Goal: Task Accomplishment & Management: Complete application form

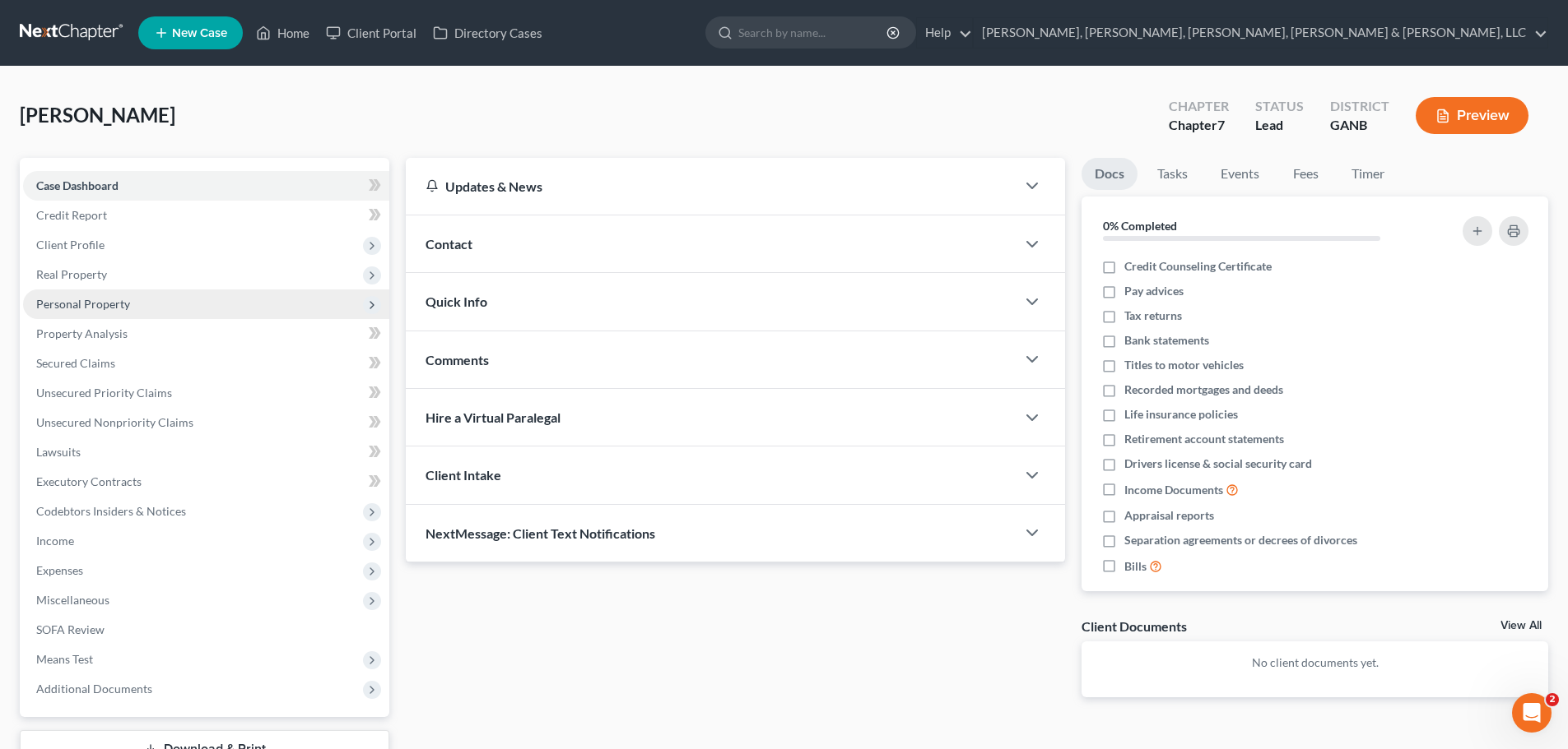
click at [46, 308] on span "Personal Property" at bounding box center [83, 303] width 94 height 14
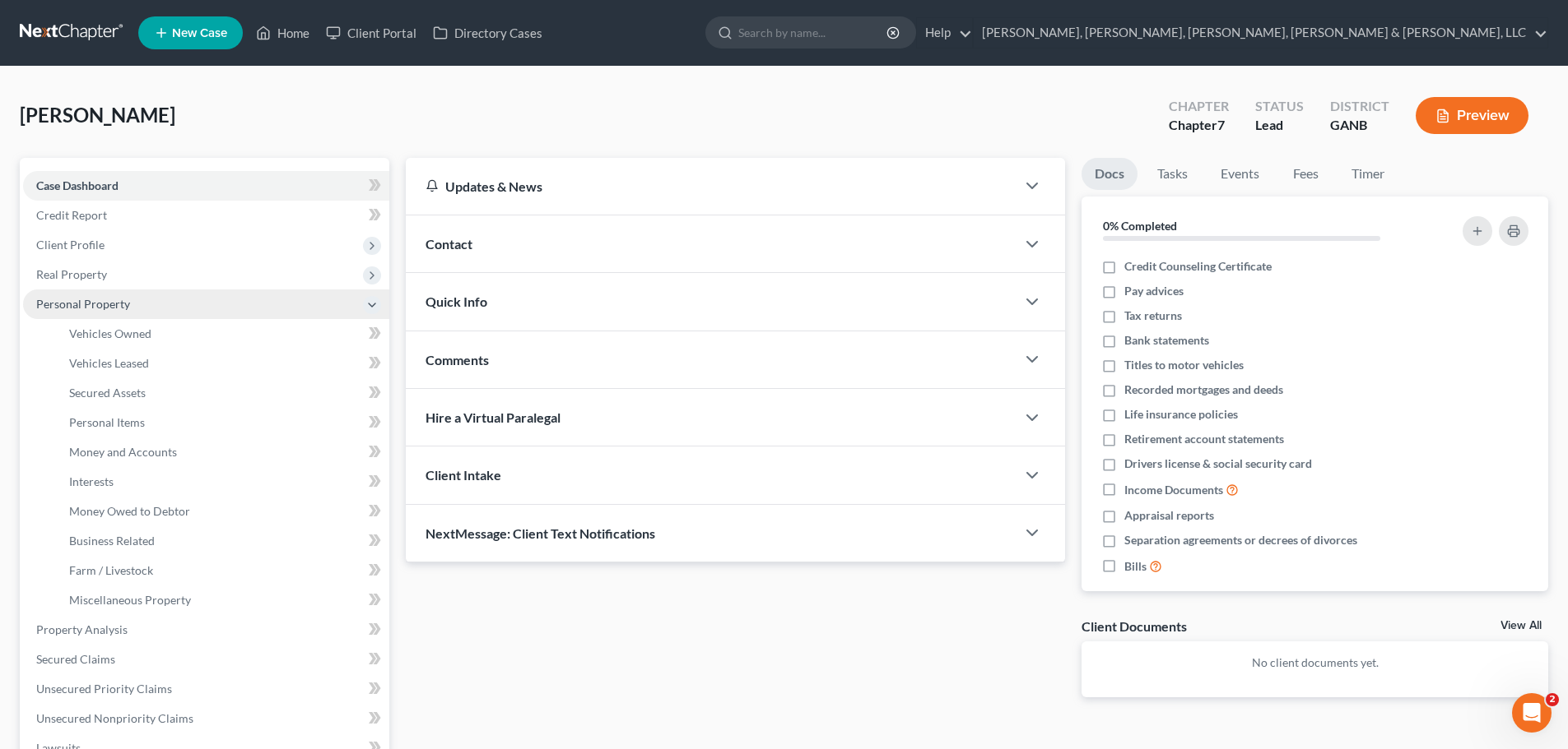
click at [61, 301] on span "Personal Property" at bounding box center [83, 303] width 94 height 14
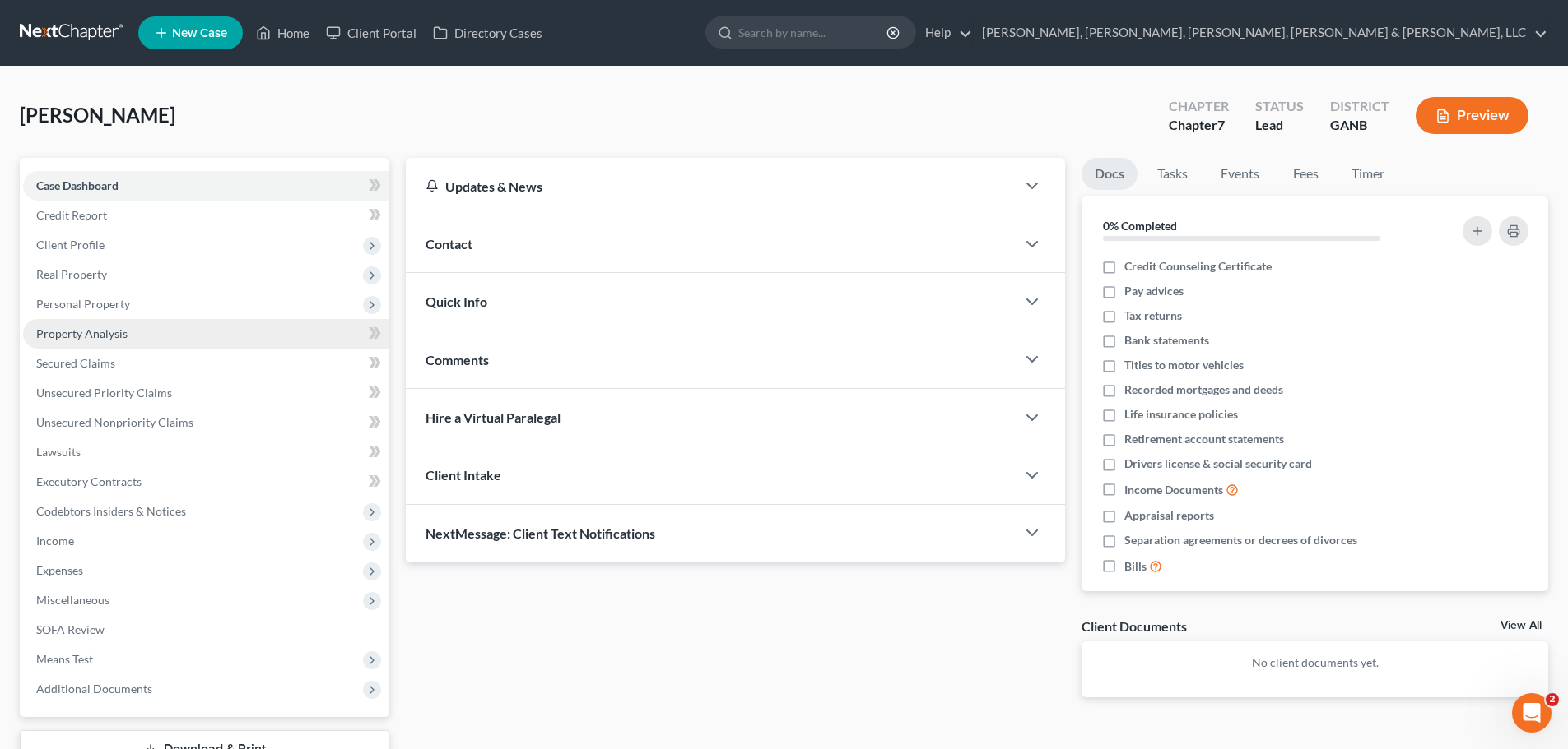
click at [97, 340] on span "Property Analysis" at bounding box center [82, 333] width 92 height 14
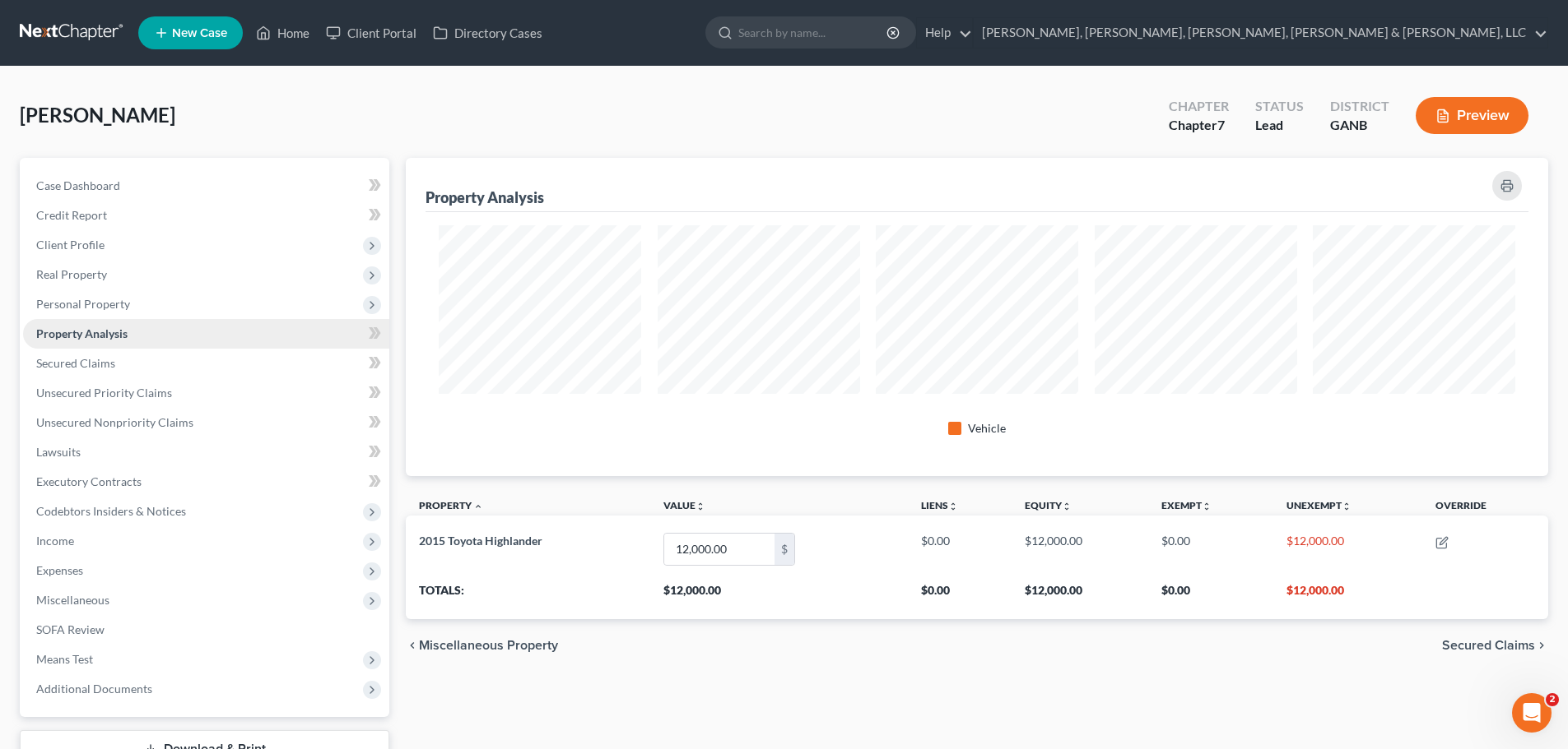
scroll to position [318, 1142]
click at [162, 297] on span "Personal Property" at bounding box center [206, 304] width 366 height 30
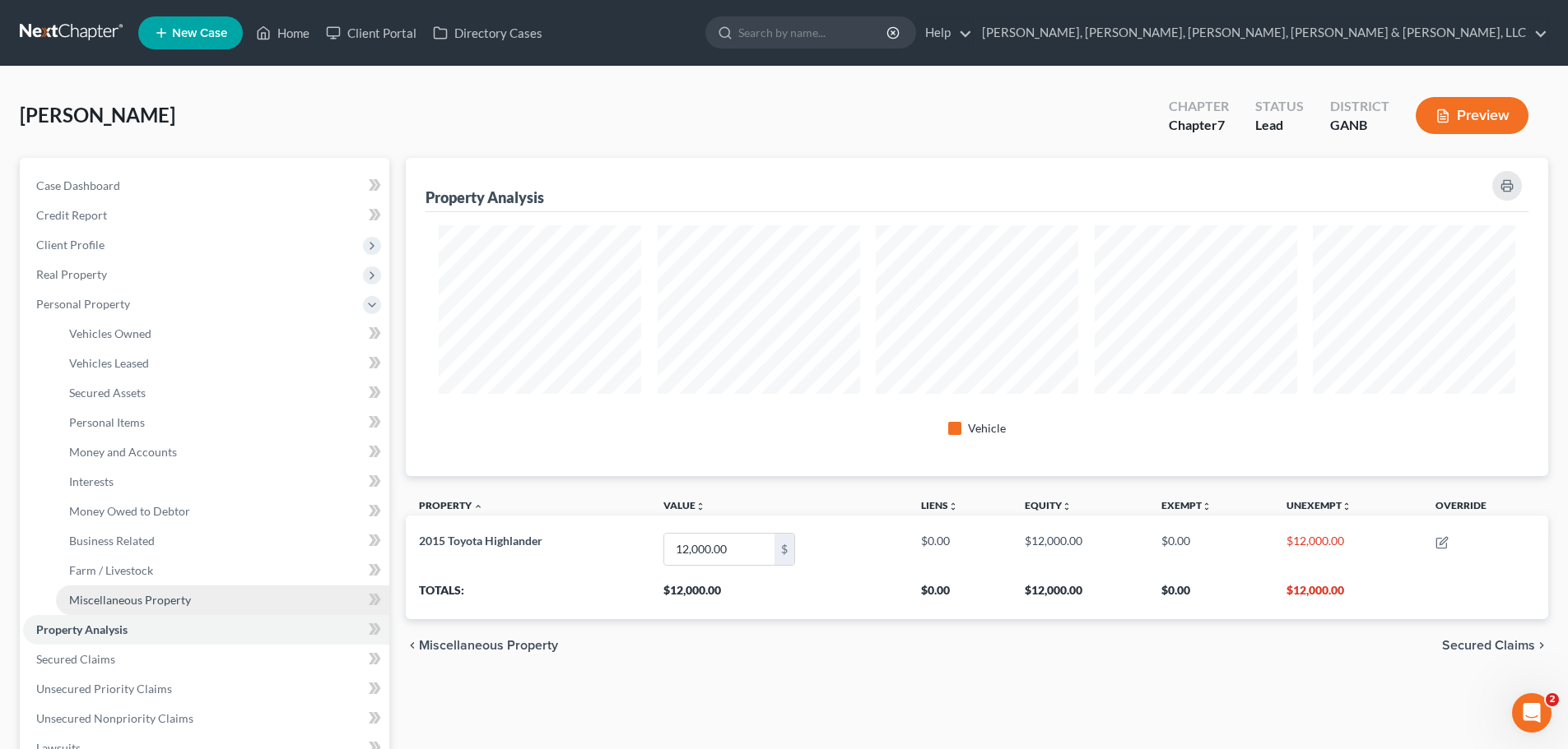
click at [136, 587] on link "Miscellaneous Property" at bounding box center [223, 601] width 333 height 30
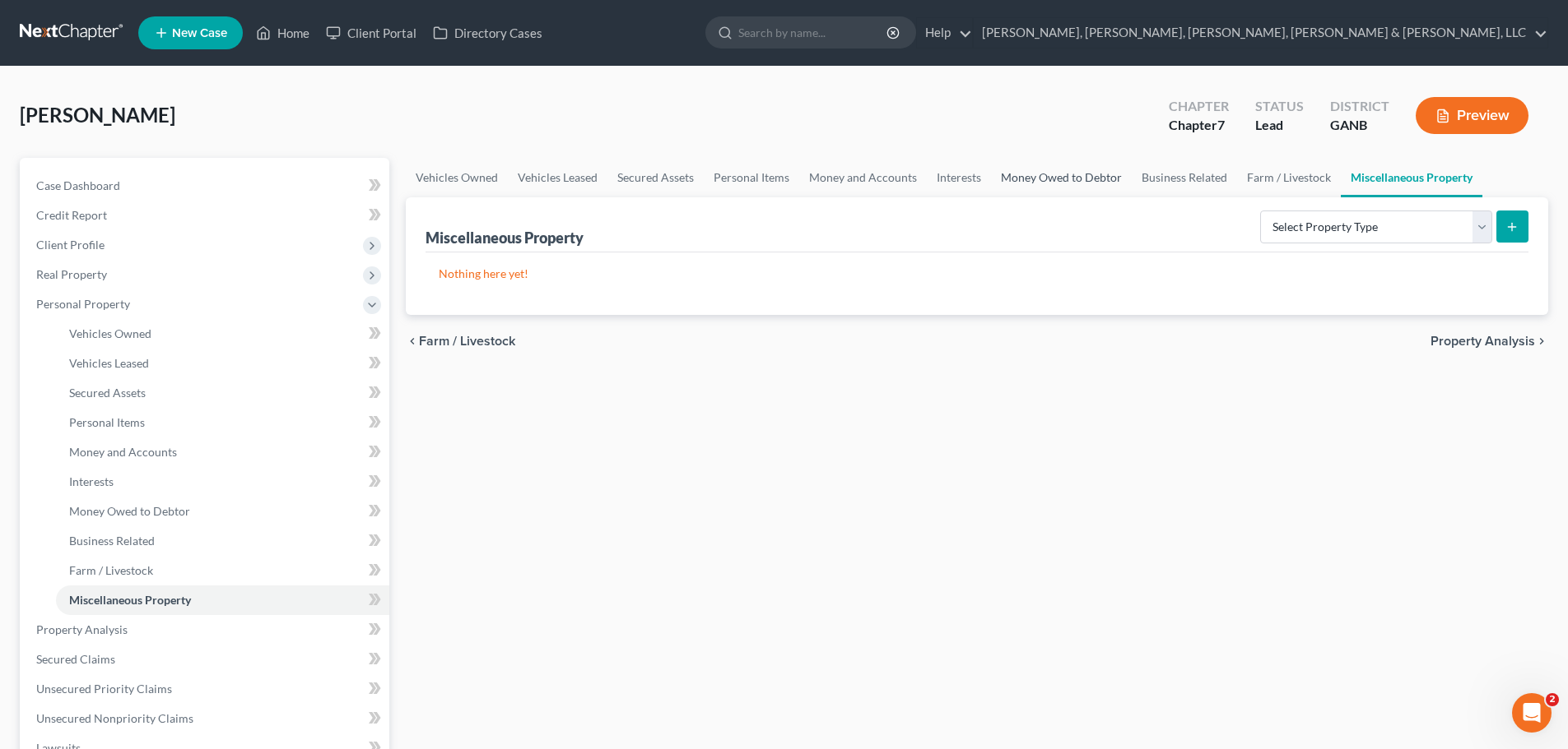
click at [1116, 189] on link "Money Owed to Debtor" at bounding box center [1061, 177] width 141 height 39
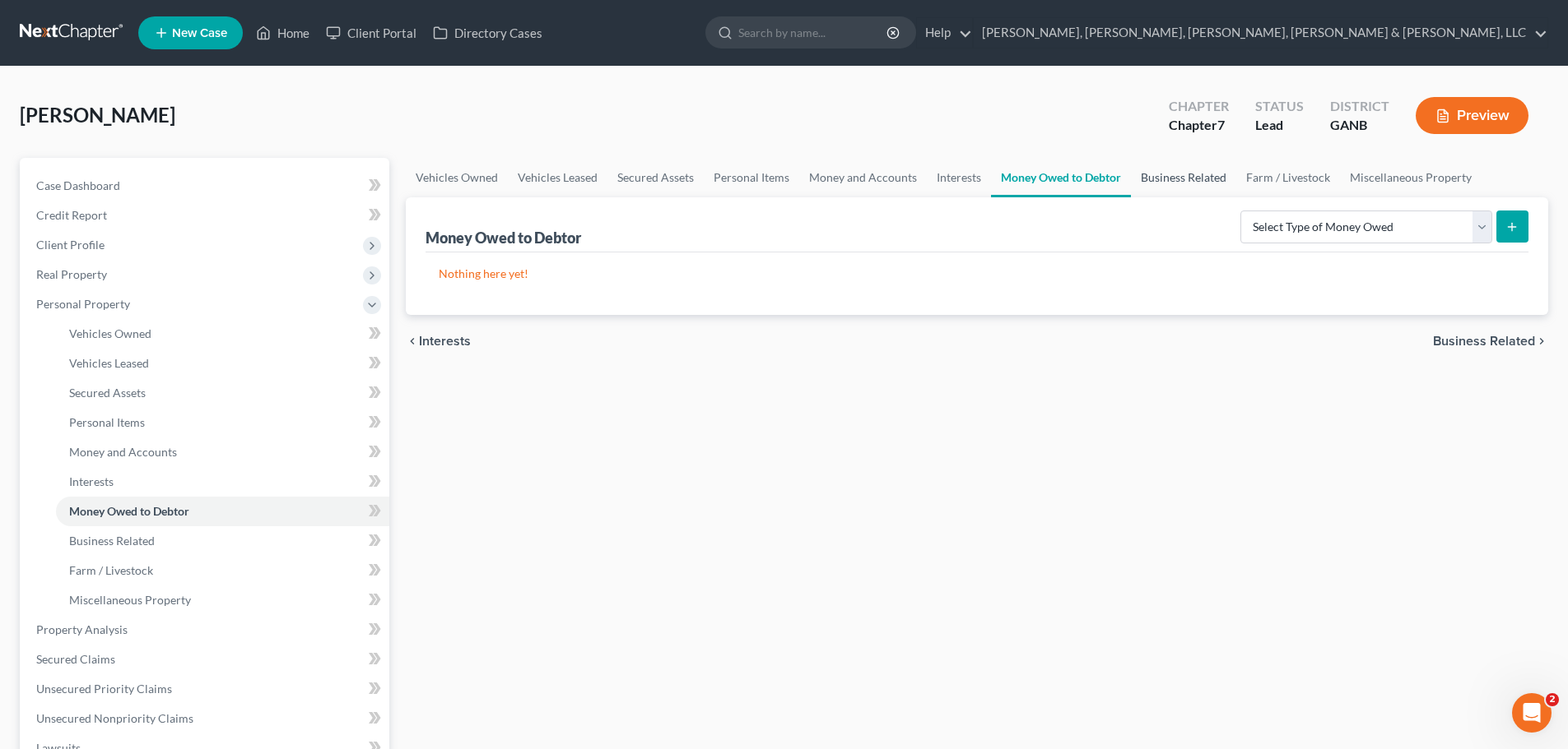
click at [1142, 163] on link "Business Related" at bounding box center [1183, 177] width 105 height 39
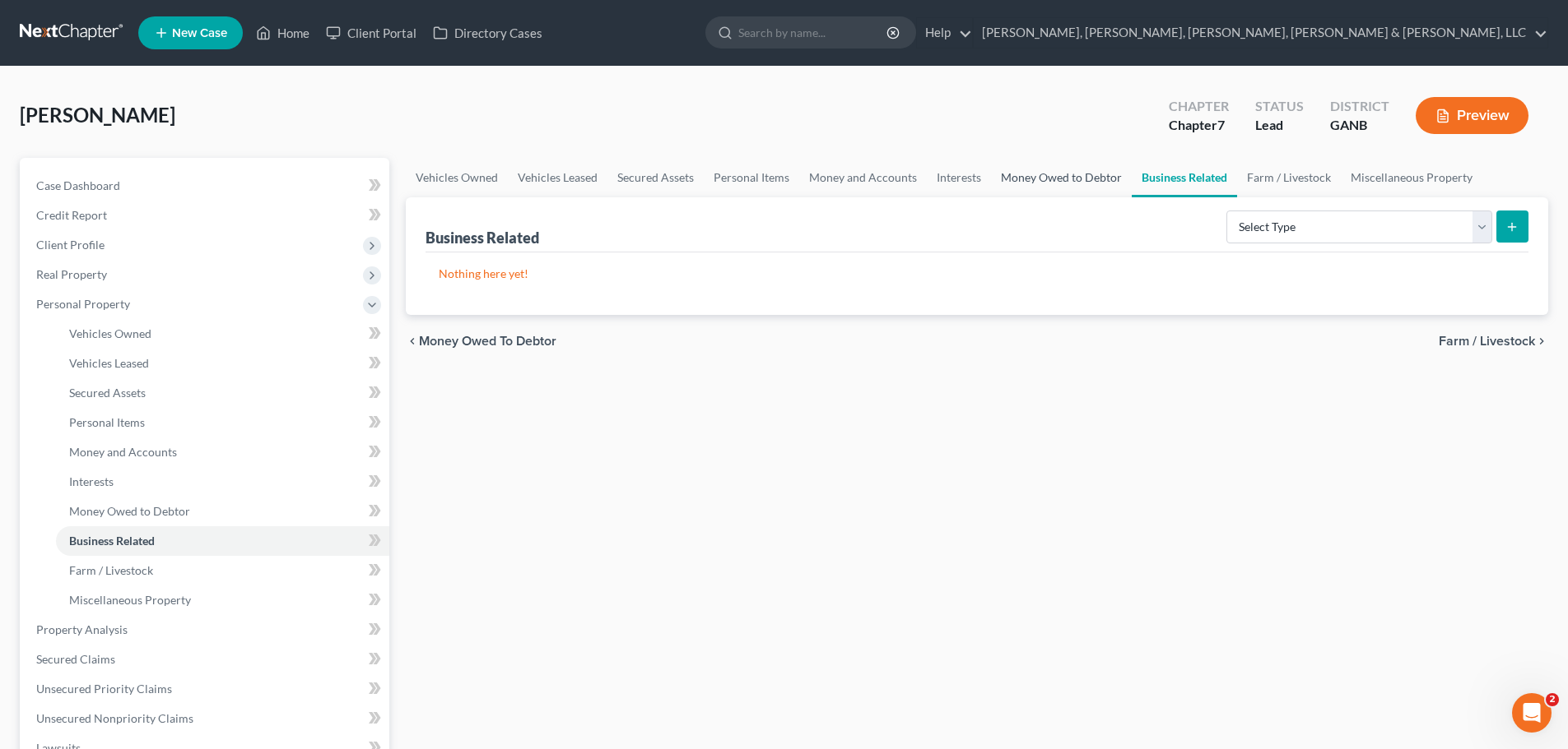
click at [991, 176] on link "Money Owed to Debtor" at bounding box center [1061, 177] width 141 height 39
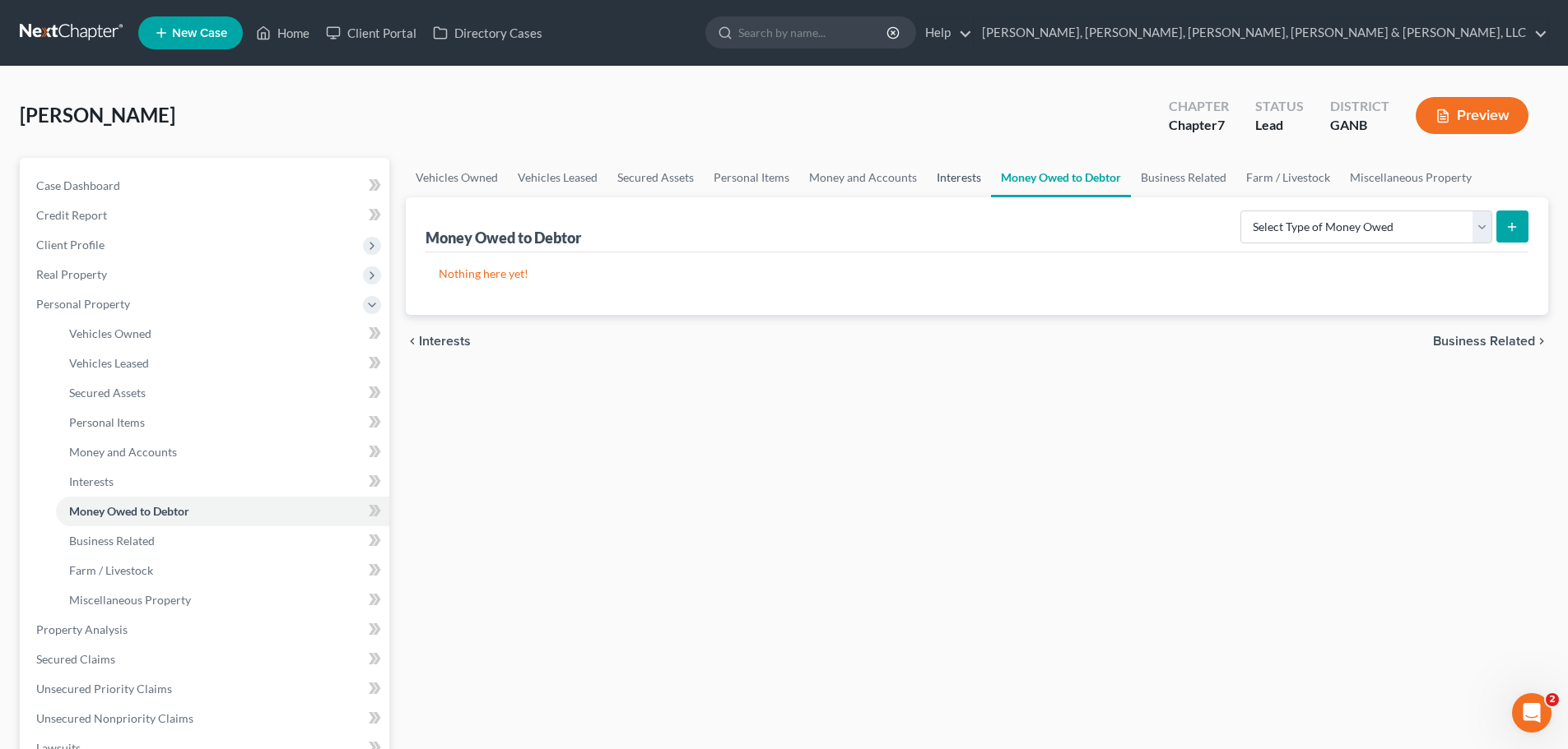
click at [954, 182] on link "Interests" at bounding box center [959, 177] width 64 height 39
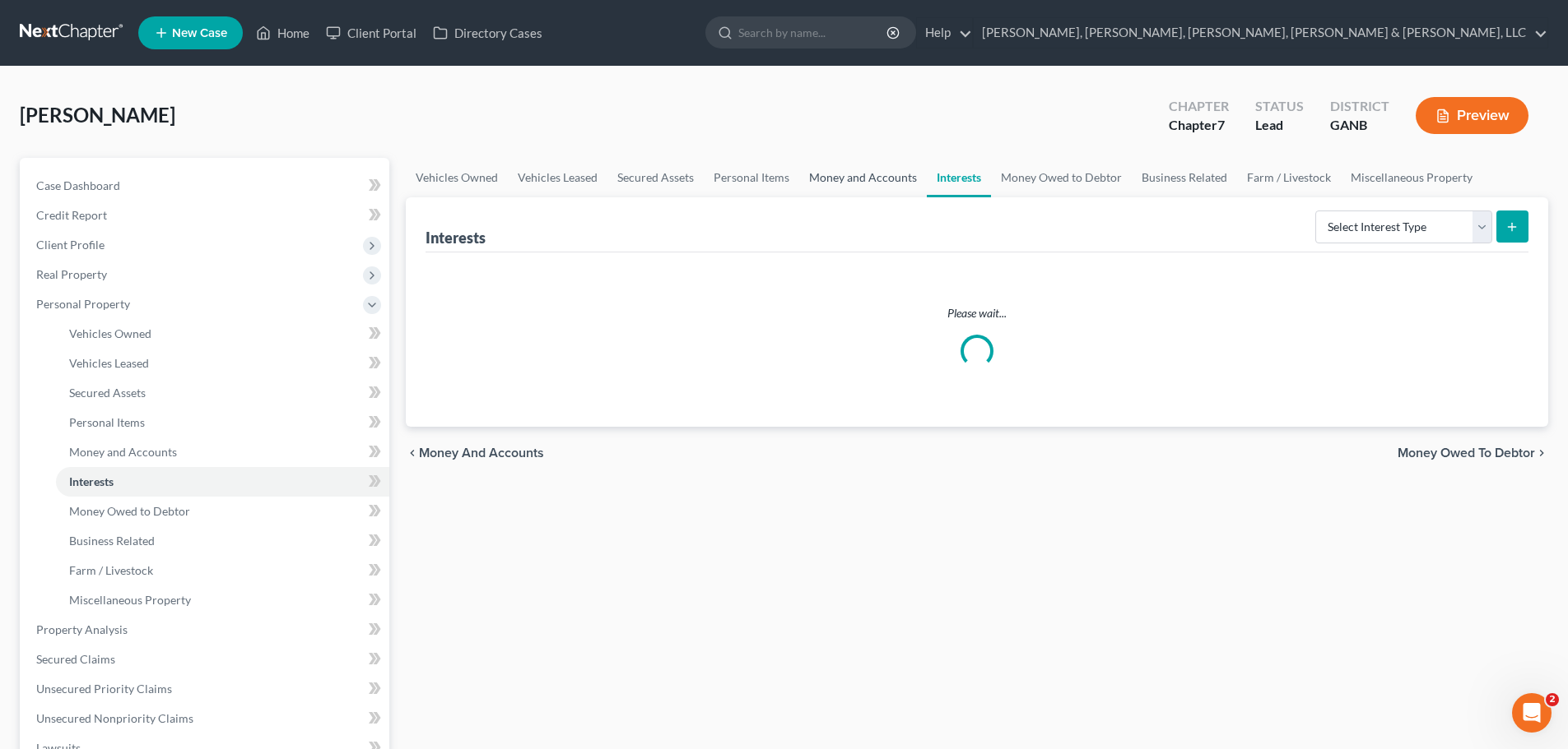
click at [833, 172] on link "Money and Accounts" at bounding box center [863, 177] width 128 height 39
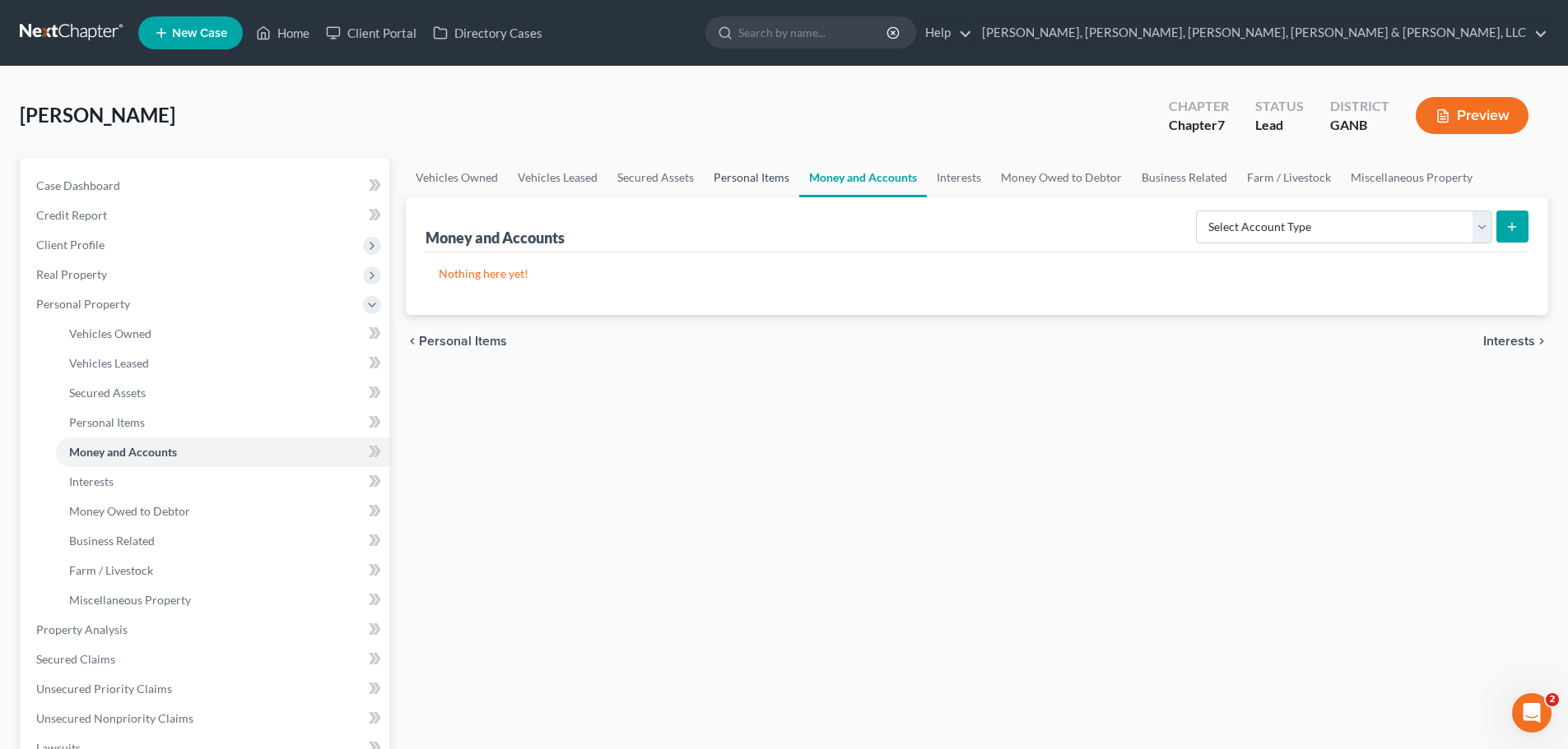
click at [778, 184] on link "Personal Items" at bounding box center [751, 177] width 96 height 39
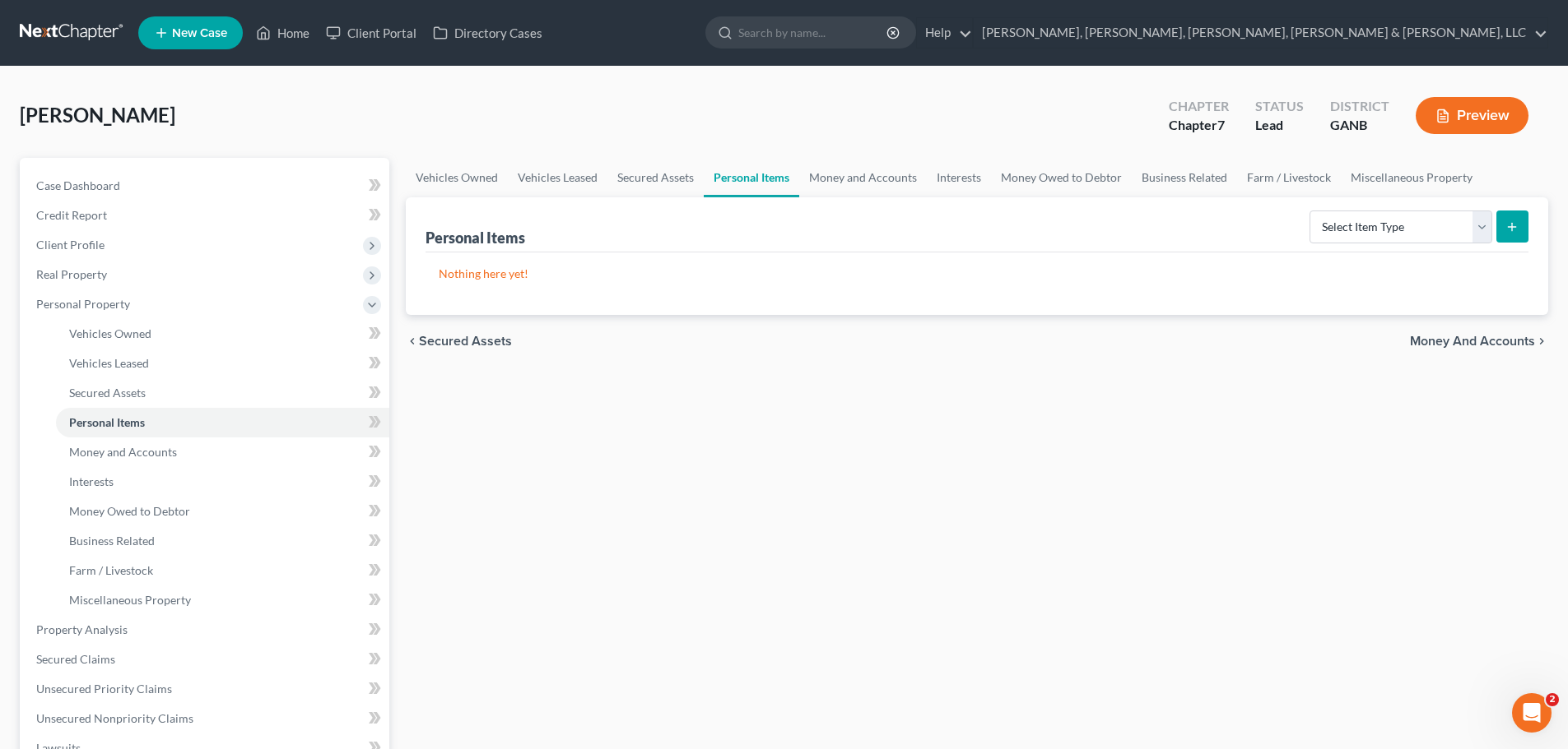
drag, startPoint x: 773, startPoint y: 205, endPoint x: 777, endPoint y: 144, distance: 61.1
click at [777, 144] on div "[PERSON_NAME] Upgraded Chapter Chapter 7 Status Lead District GANB Preview" at bounding box center [784, 122] width 1528 height 72
click at [815, 161] on link "Money and Accounts" at bounding box center [863, 177] width 128 height 39
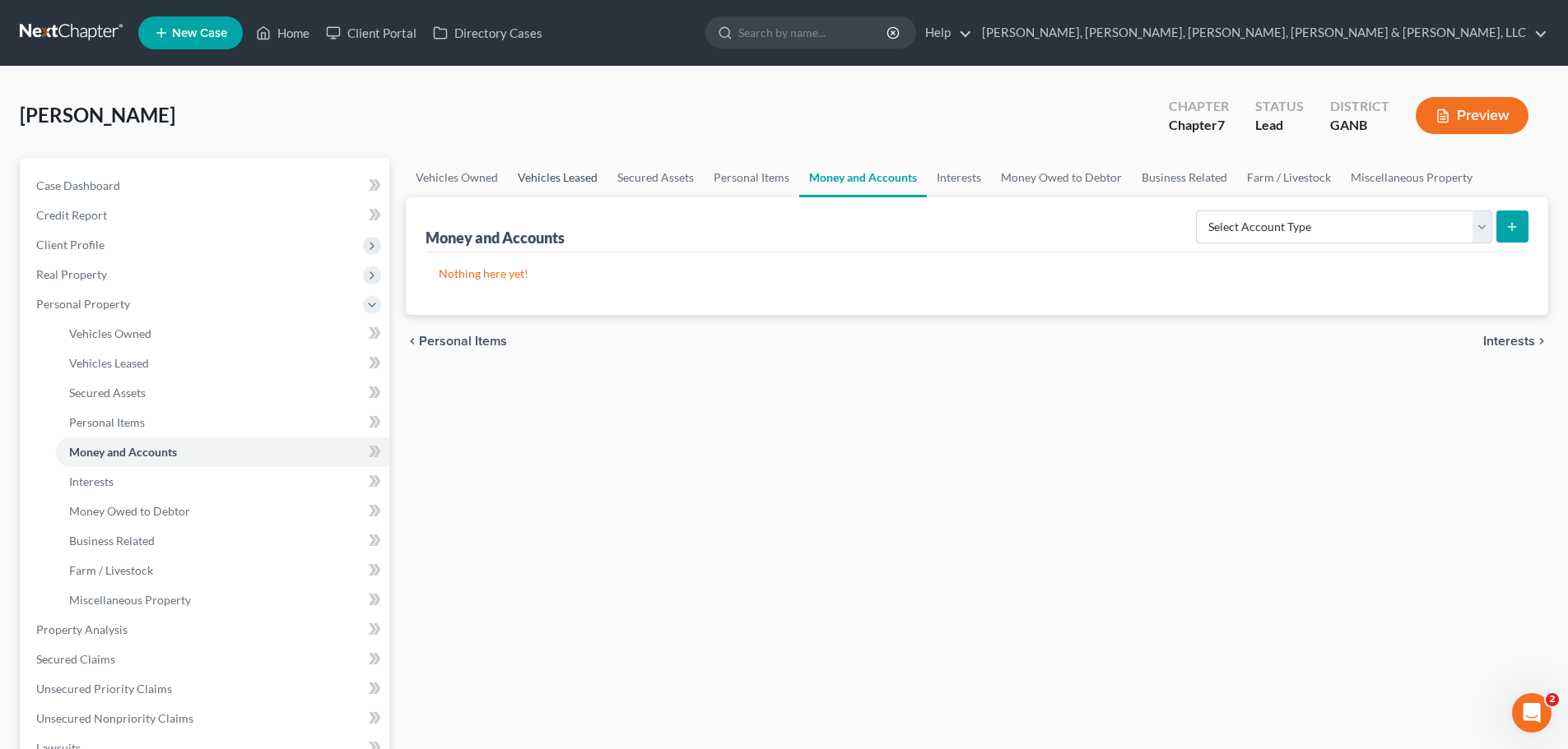
click at [584, 177] on link "Vehicles Leased" at bounding box center [557, 177] width 99 height 39
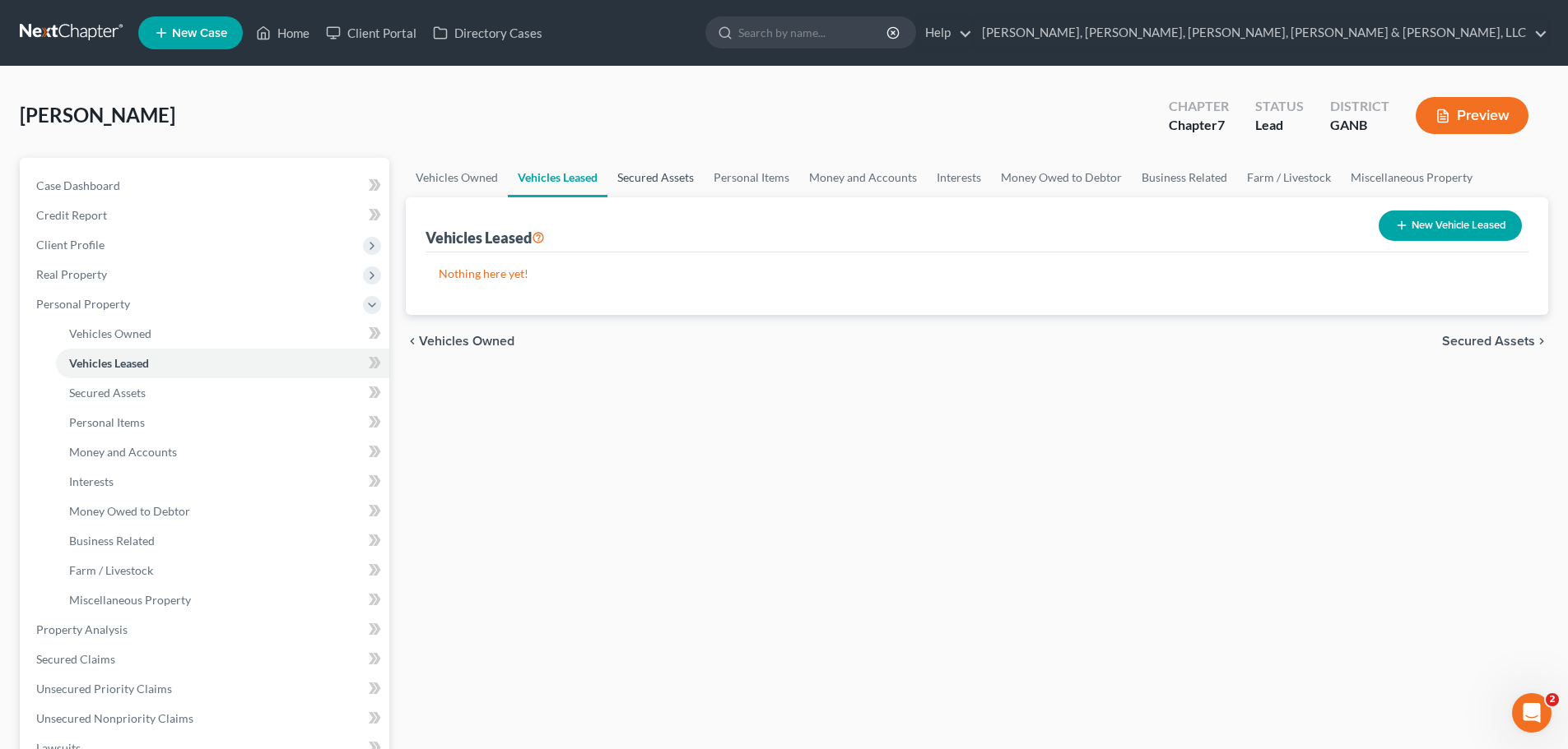
click at [649, 172] on link "Secured Assets" at bounding box center [655, 177] width 96 height 39
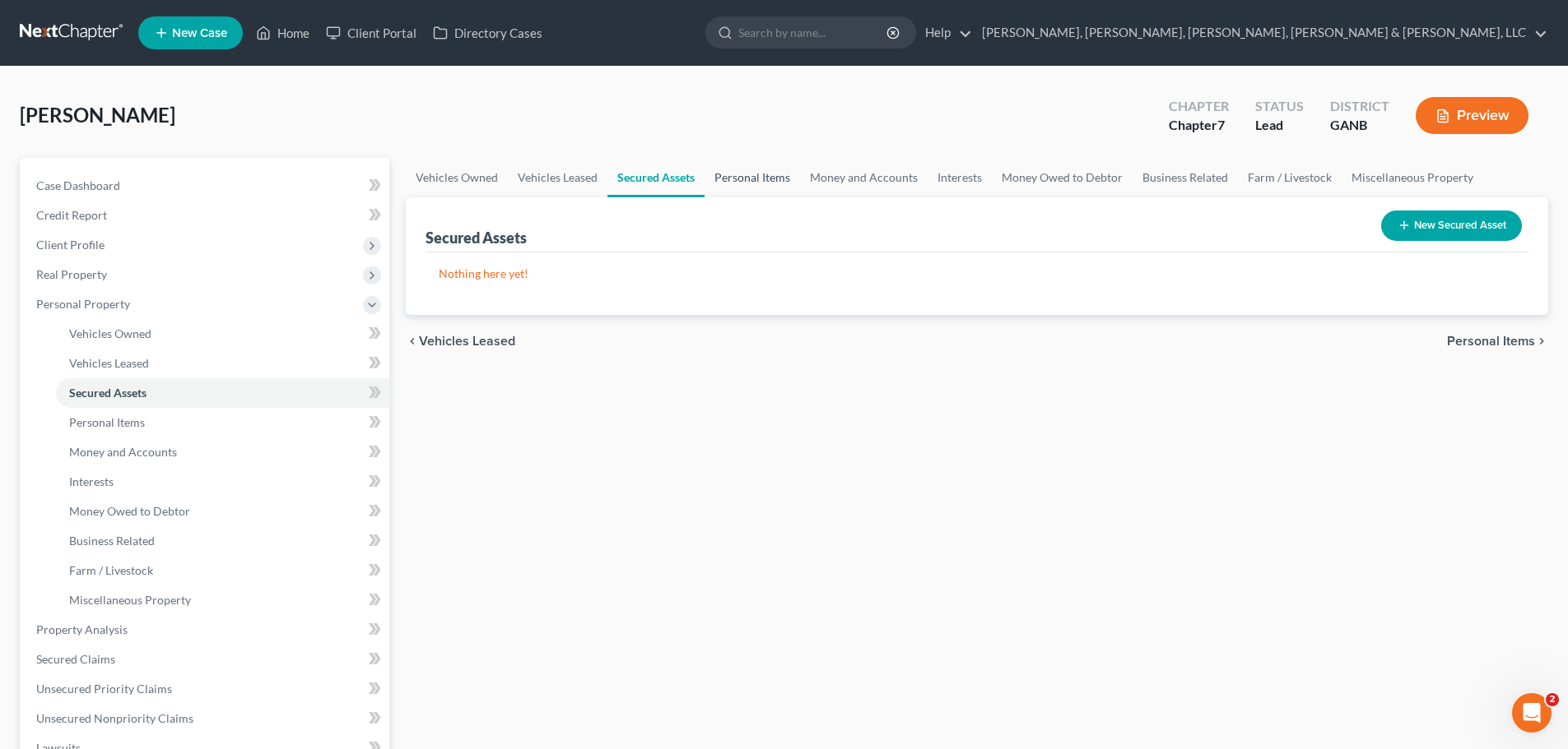
click at [741, 171] on link "Personal Items" at bounding box center [752, 177] width 96 height 39
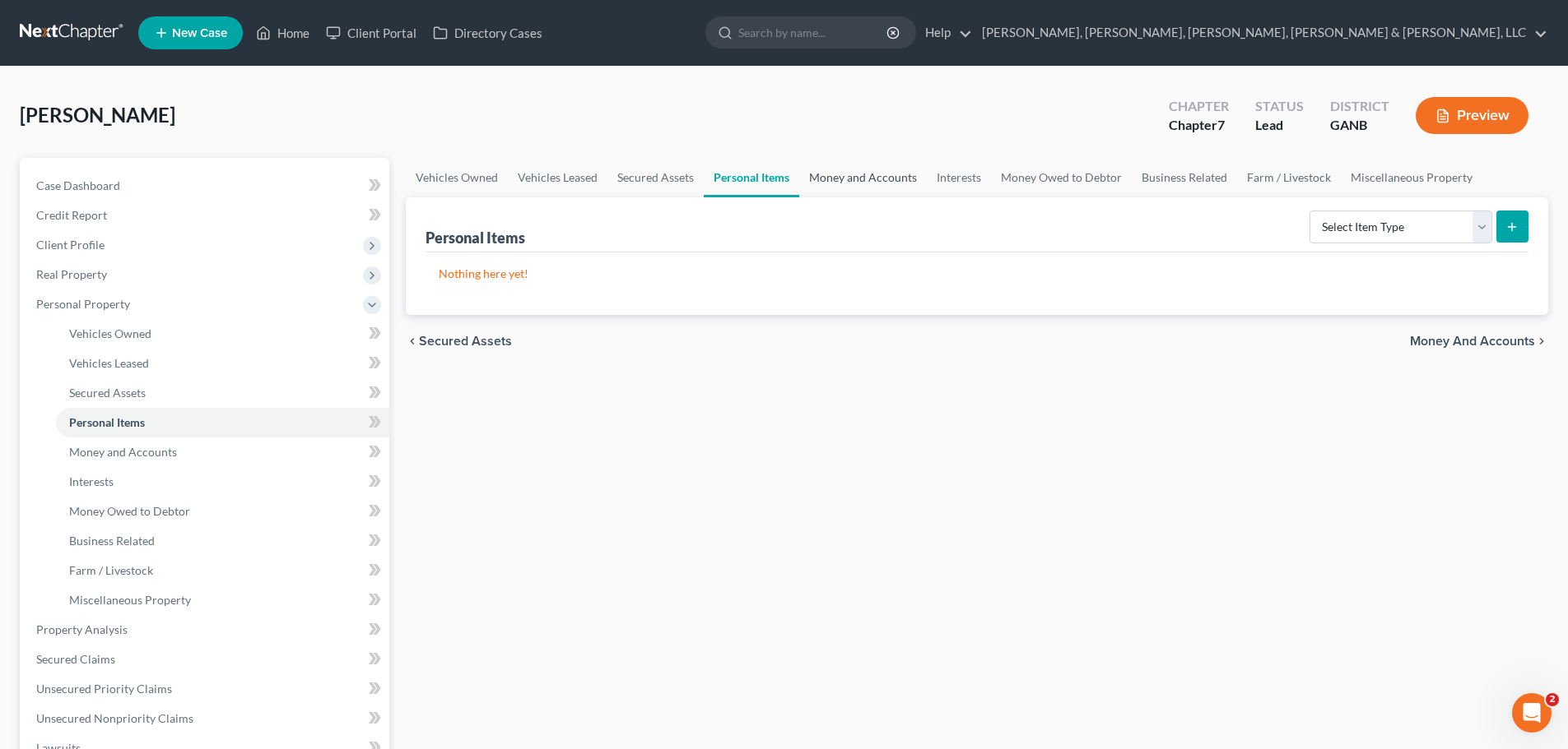
click at [895, 172] on link "Money and Accounts" at bounding box center [863, 177] width 128 height 39
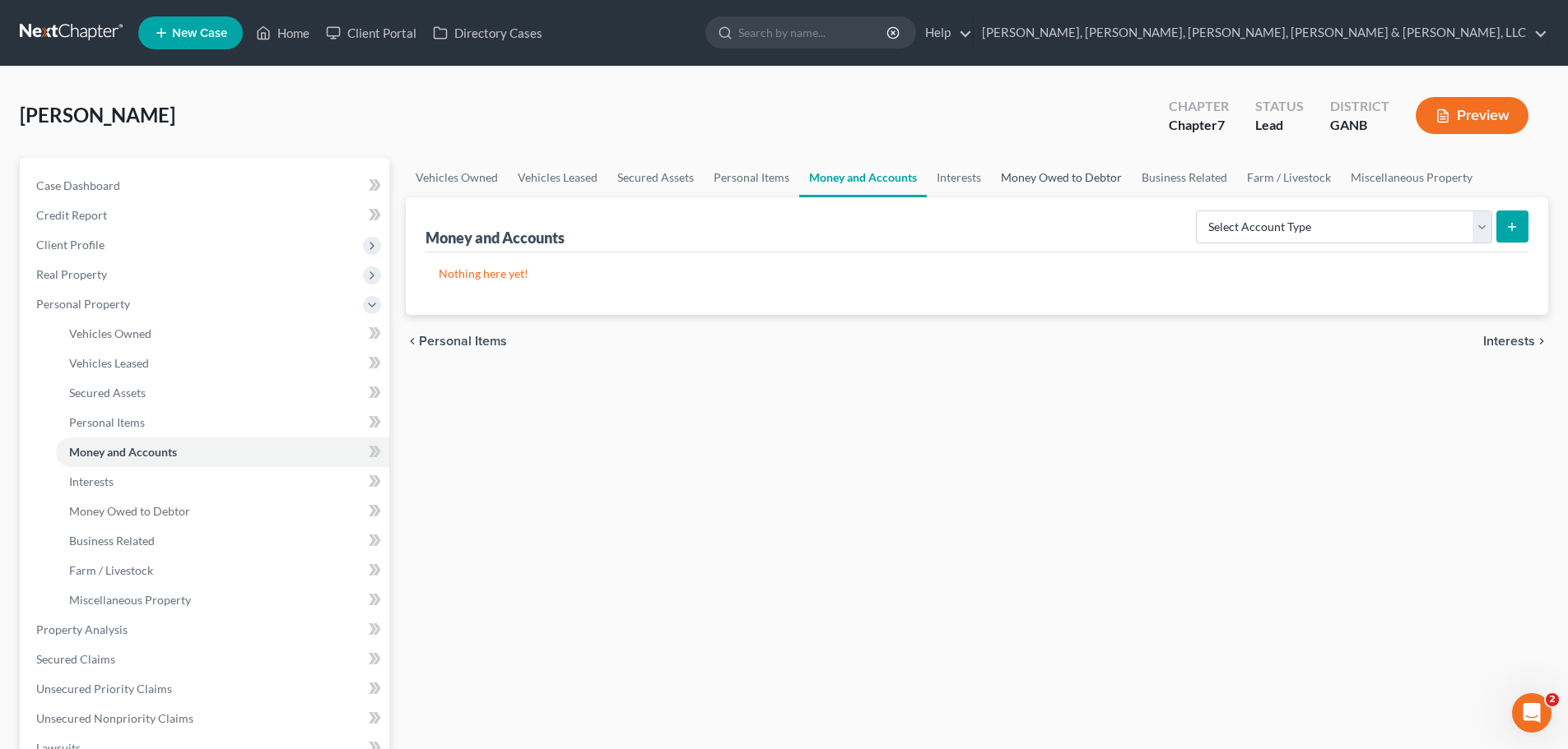
click at [1070, 182] on link "Money Owed to Debtor" at bounding box center [1061, 177] width 141 height 39
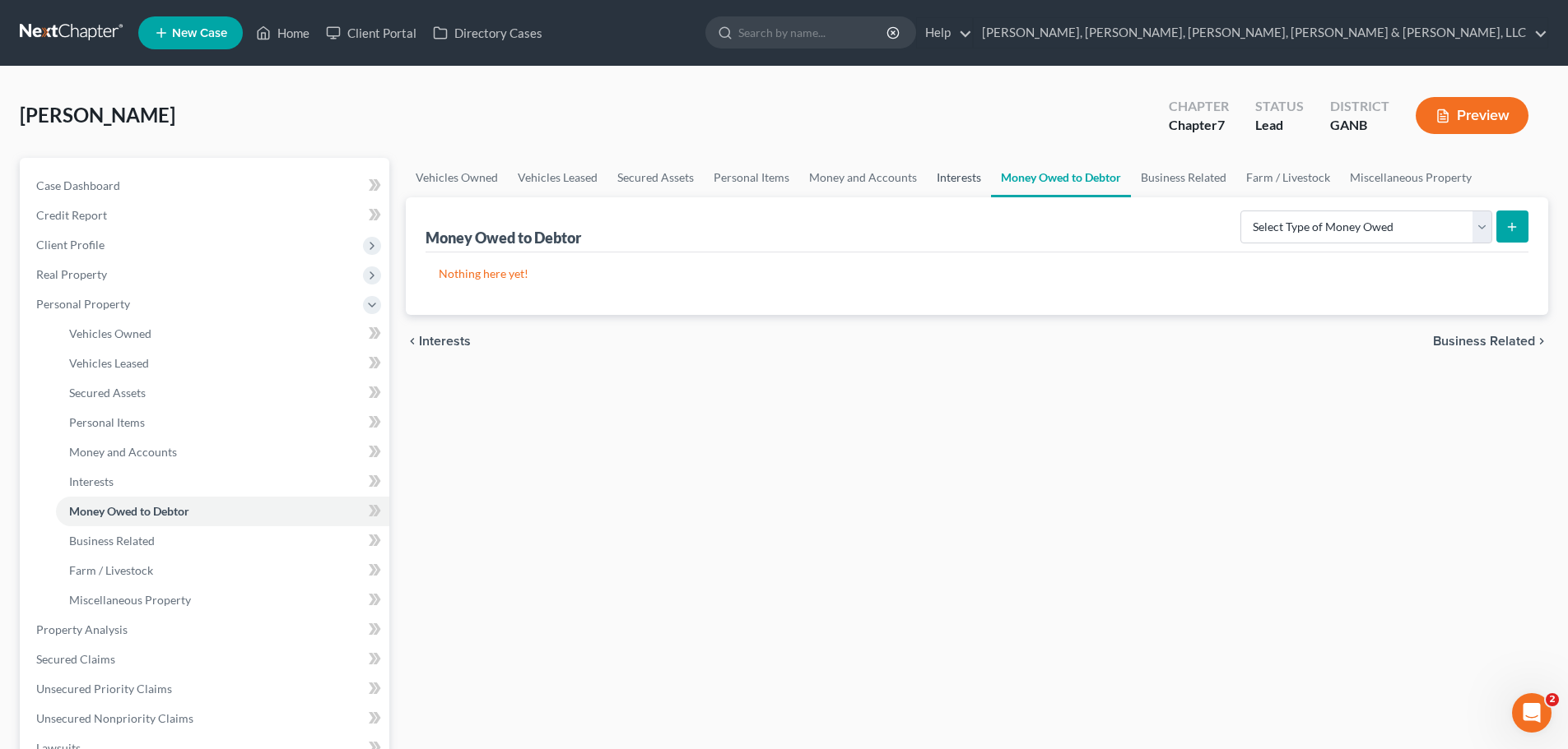
click at [973, 181] on link "Interests" at bounding box center [959, 177] width 64 height 39
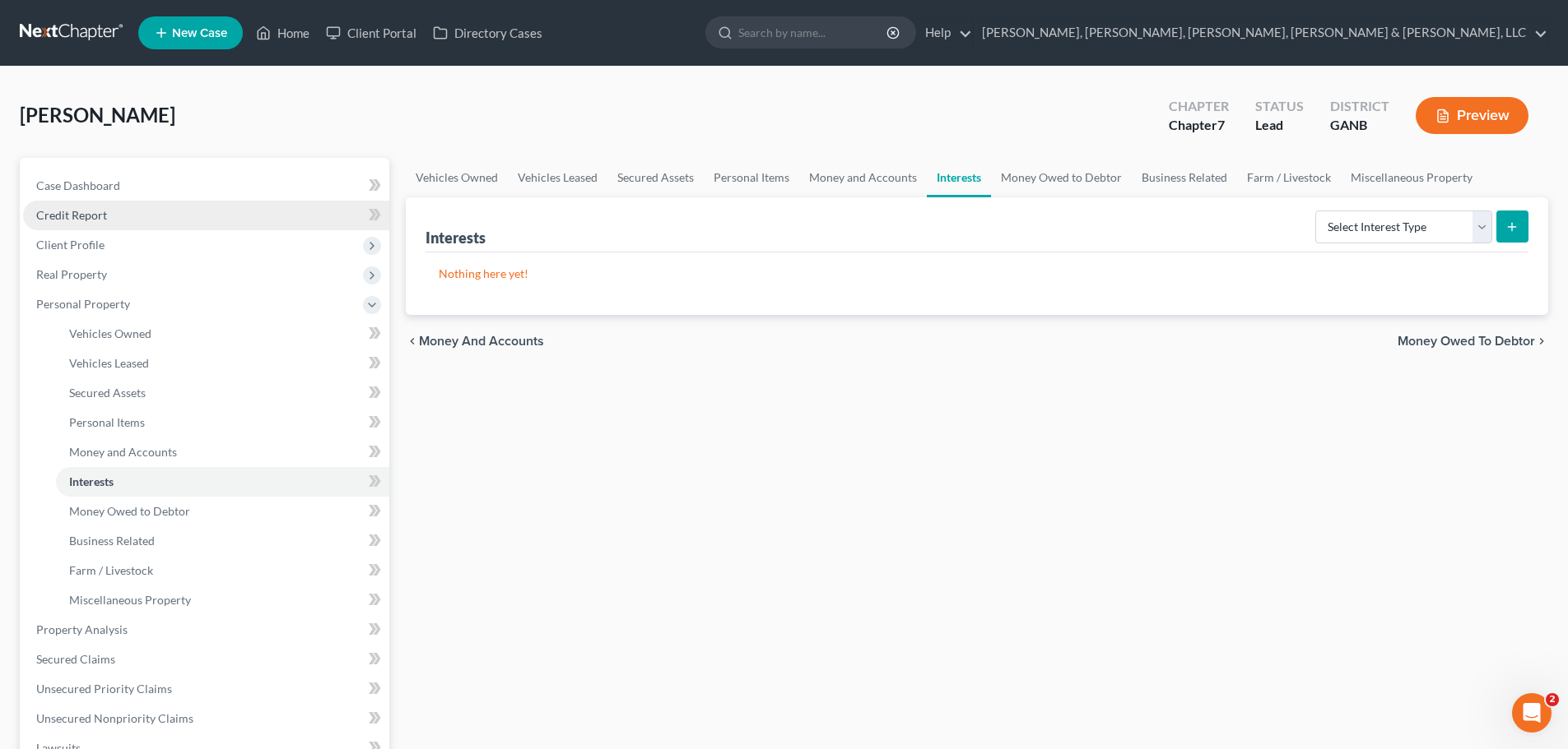
click at [250, 203] on link "Credit Report" at bounding box center [206, 216] width 366 height 30
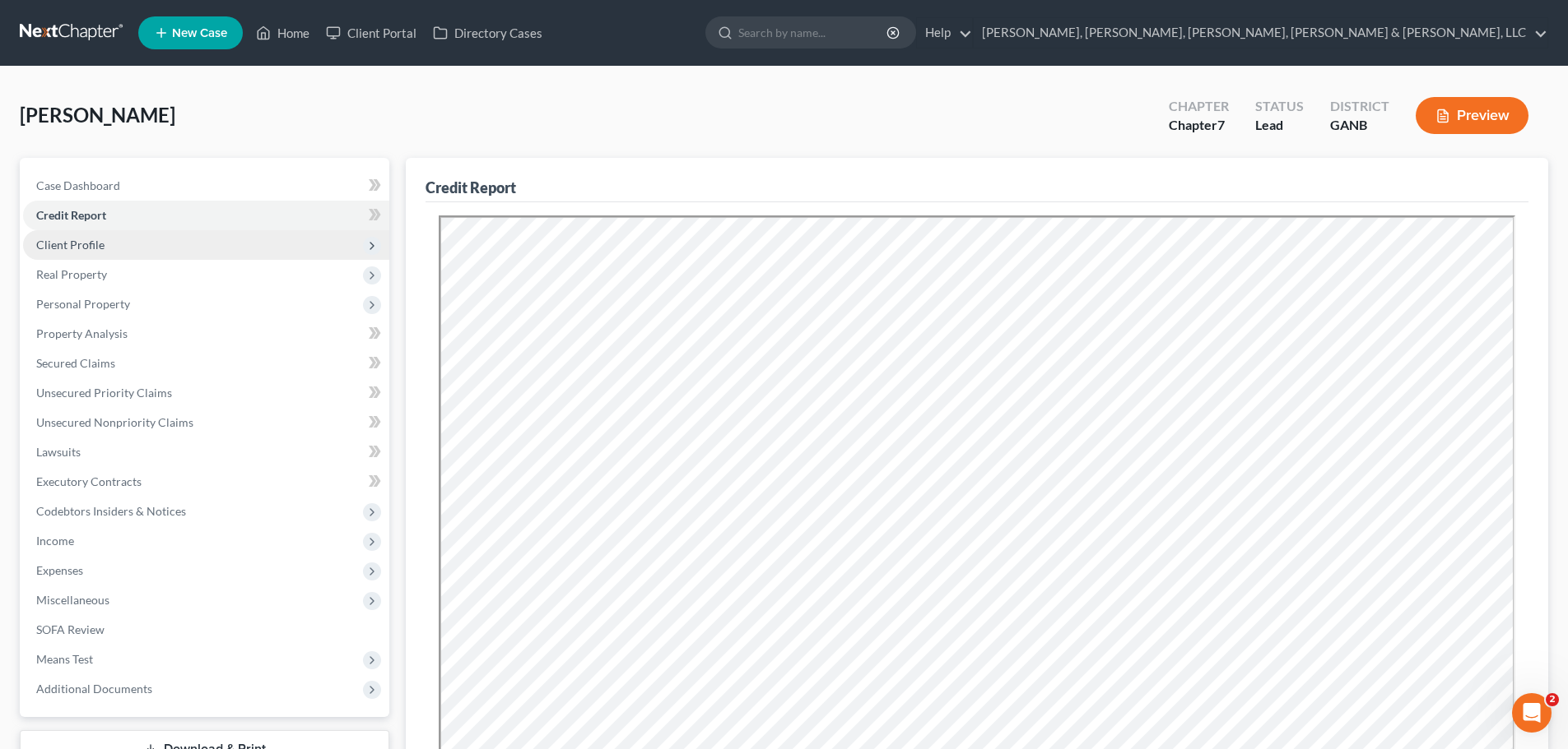
click at [227, 245] on span "Client Profile" at bounding box center [206, 245] width 366 height 30
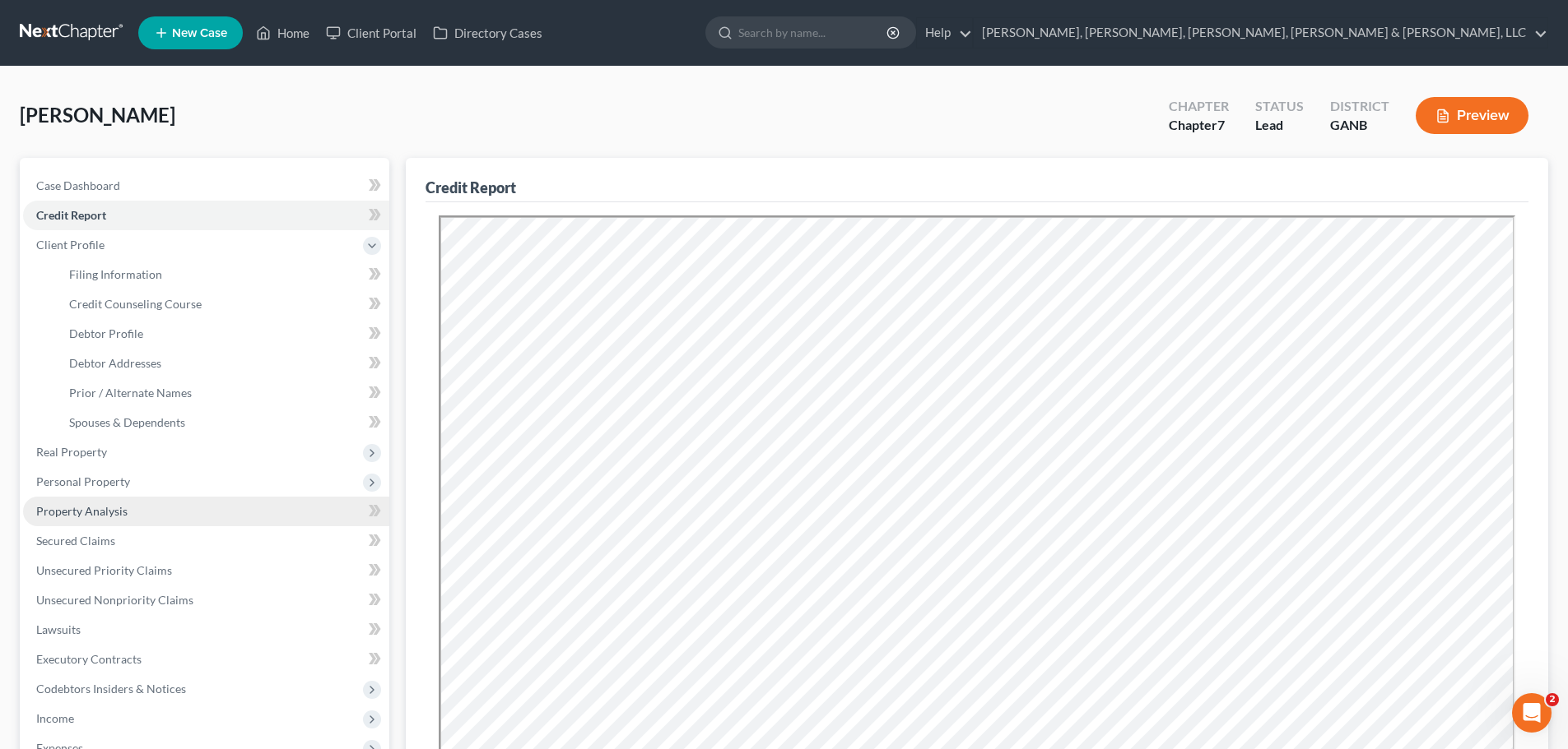
click at [164, 502] on link "Property Analysis" at bounding box center [206, 512] width 366 height 30
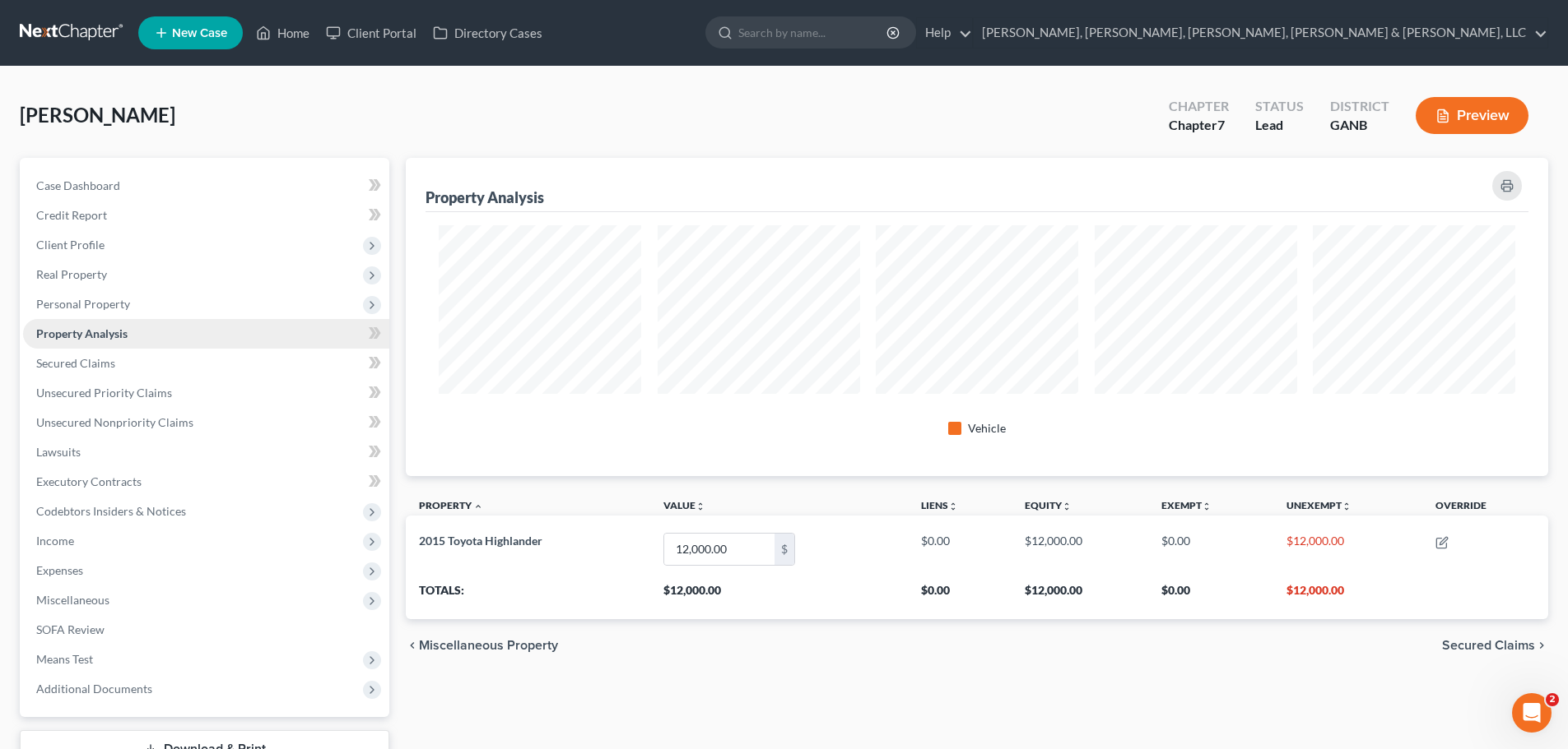
scroll to position [318, 1142]
click at [133, 300] on span "Personal Property" at bounding box center [206, 304] width 366 height 30
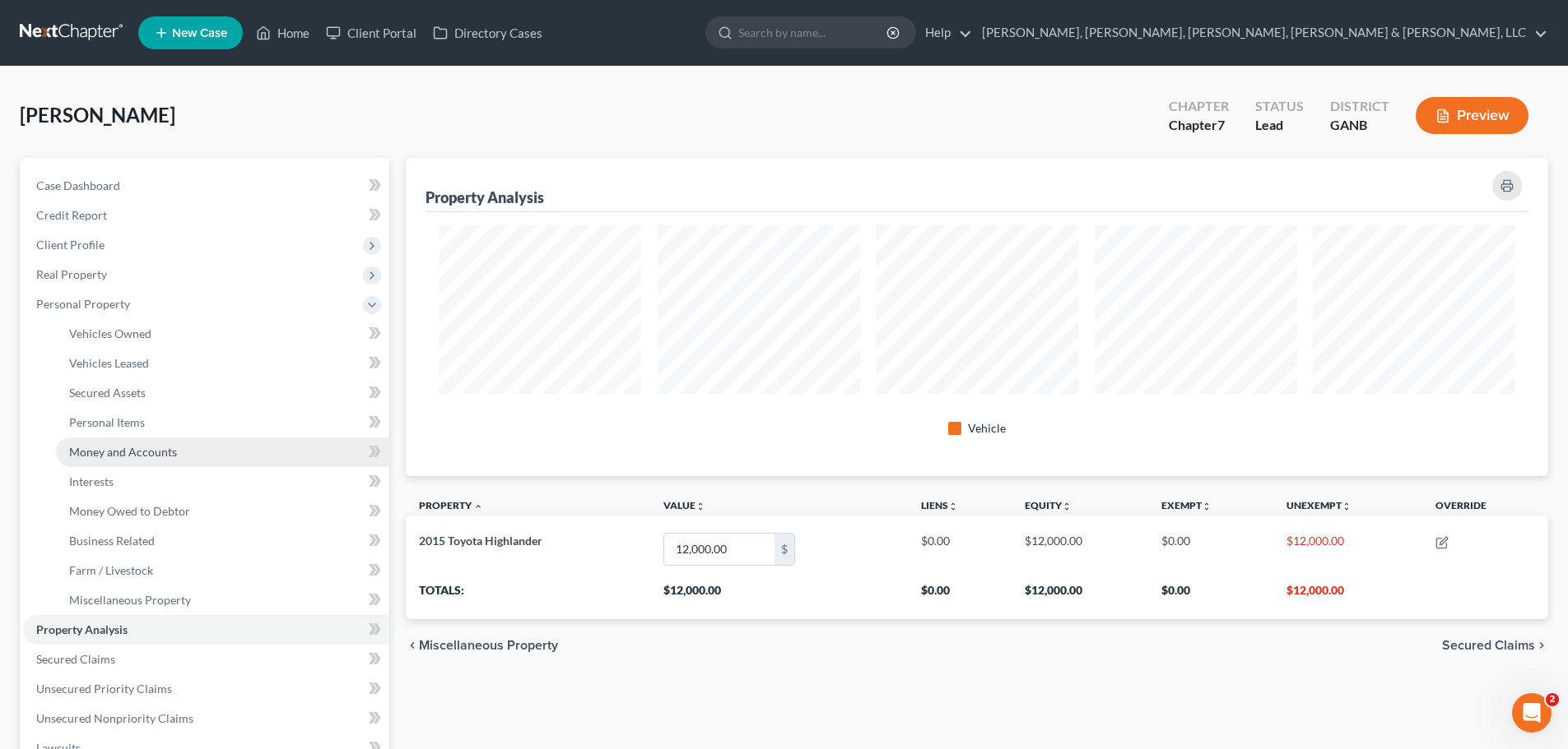
click at [241, 450] on link "Money and Accounts" at bounding box center [223, 452] width 333 height 30
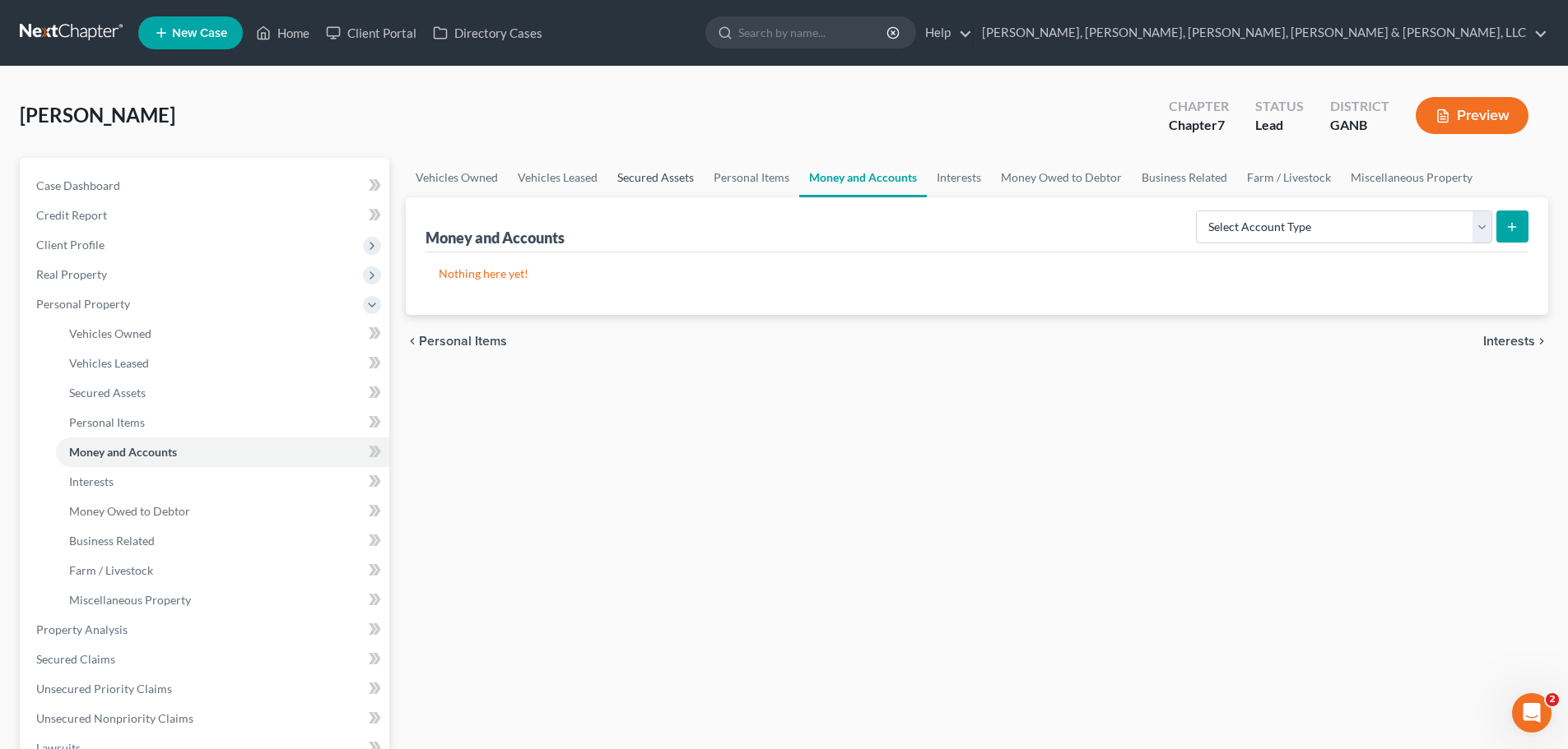
click at [608, 180] on link "Secured Assets" at bounding box center [655, 177] width 96 height 39
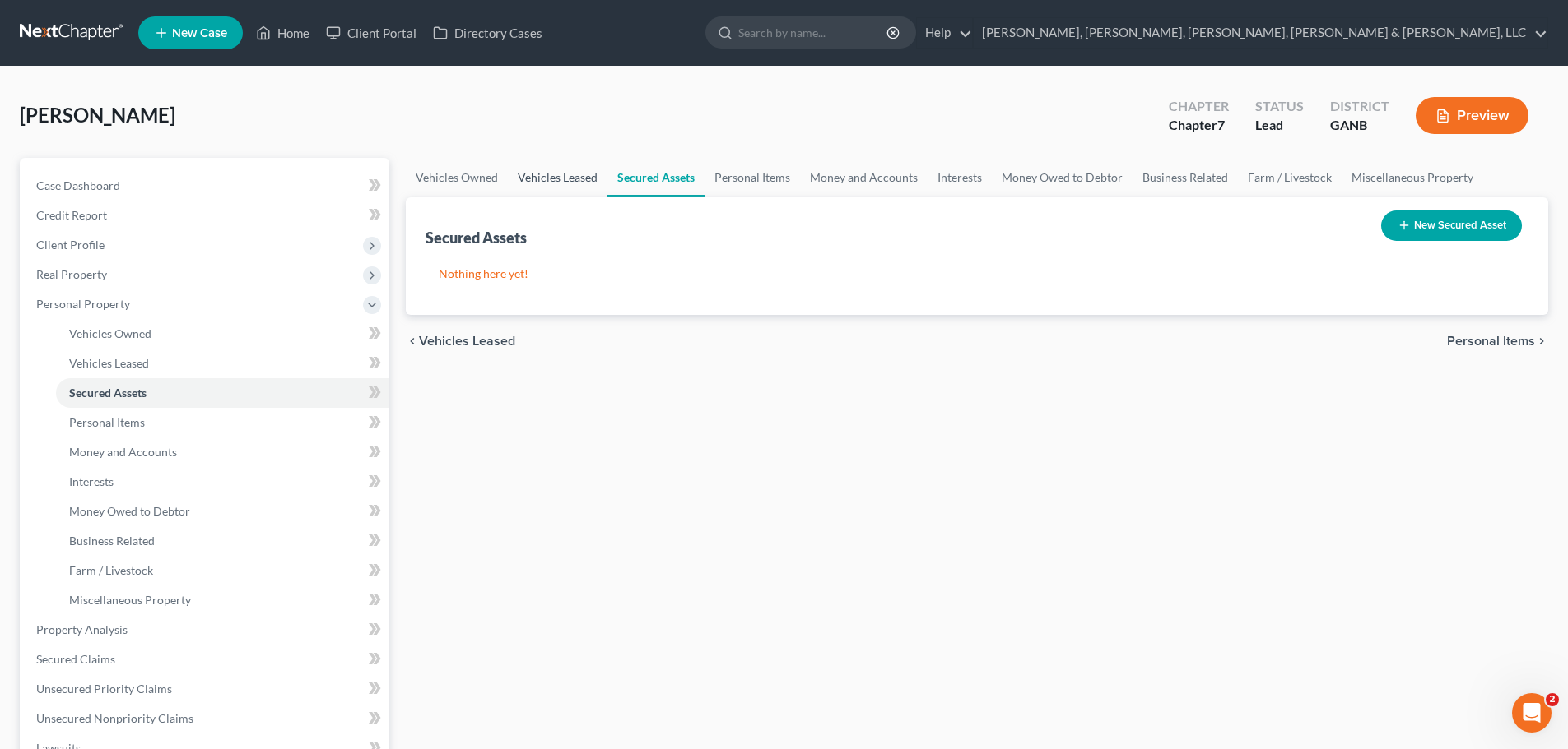
drag, startPoint x: 607, startPoint y: 181, endPoint x: 589, endPoint y: 179, distance: 18.1
click at [593, 179] on link "Vehicles Leased" at bounding box center [557, 177] width 99 height 39
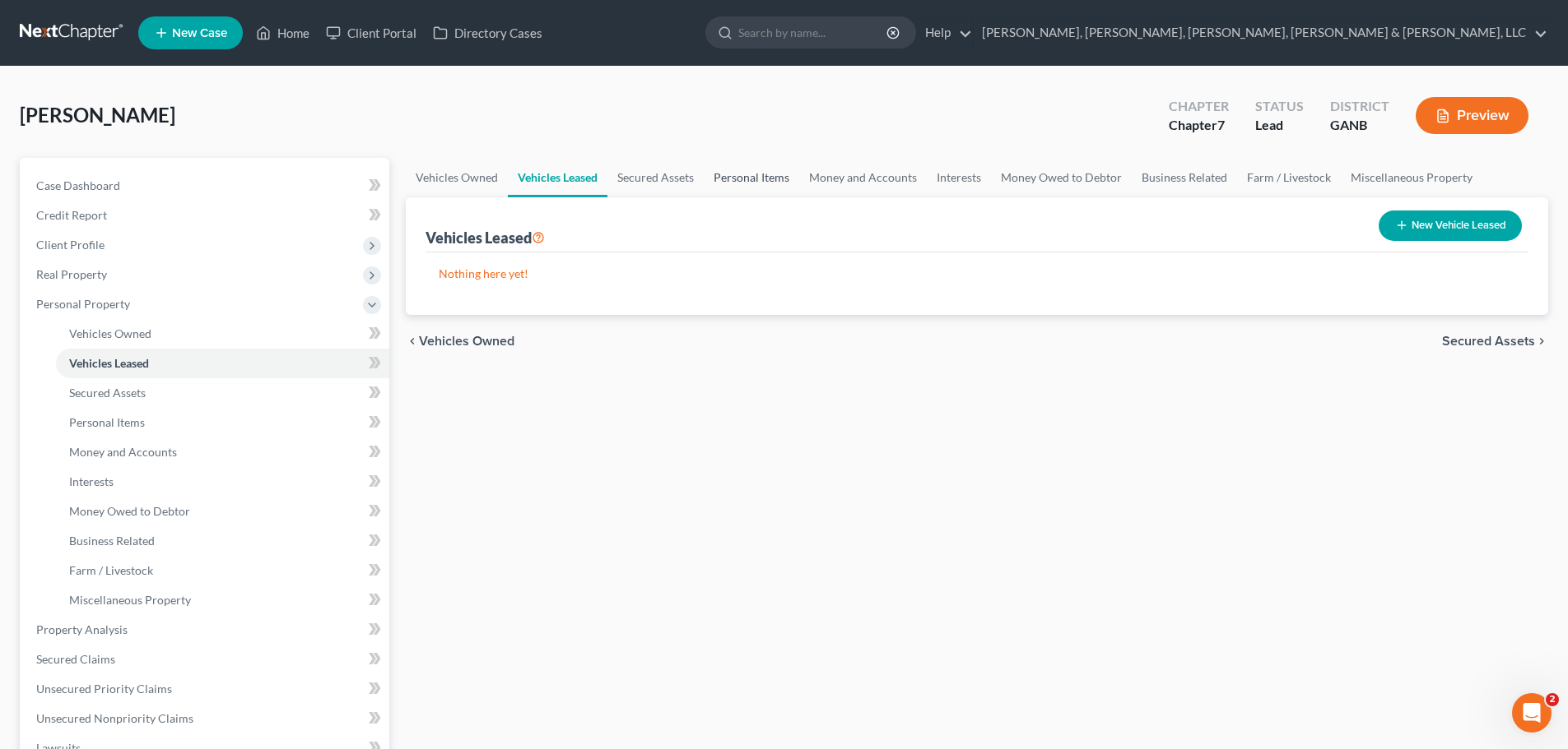
click at [757, 178] on link "Personal Items" at bounding box center [751, 177] width 96 height 39
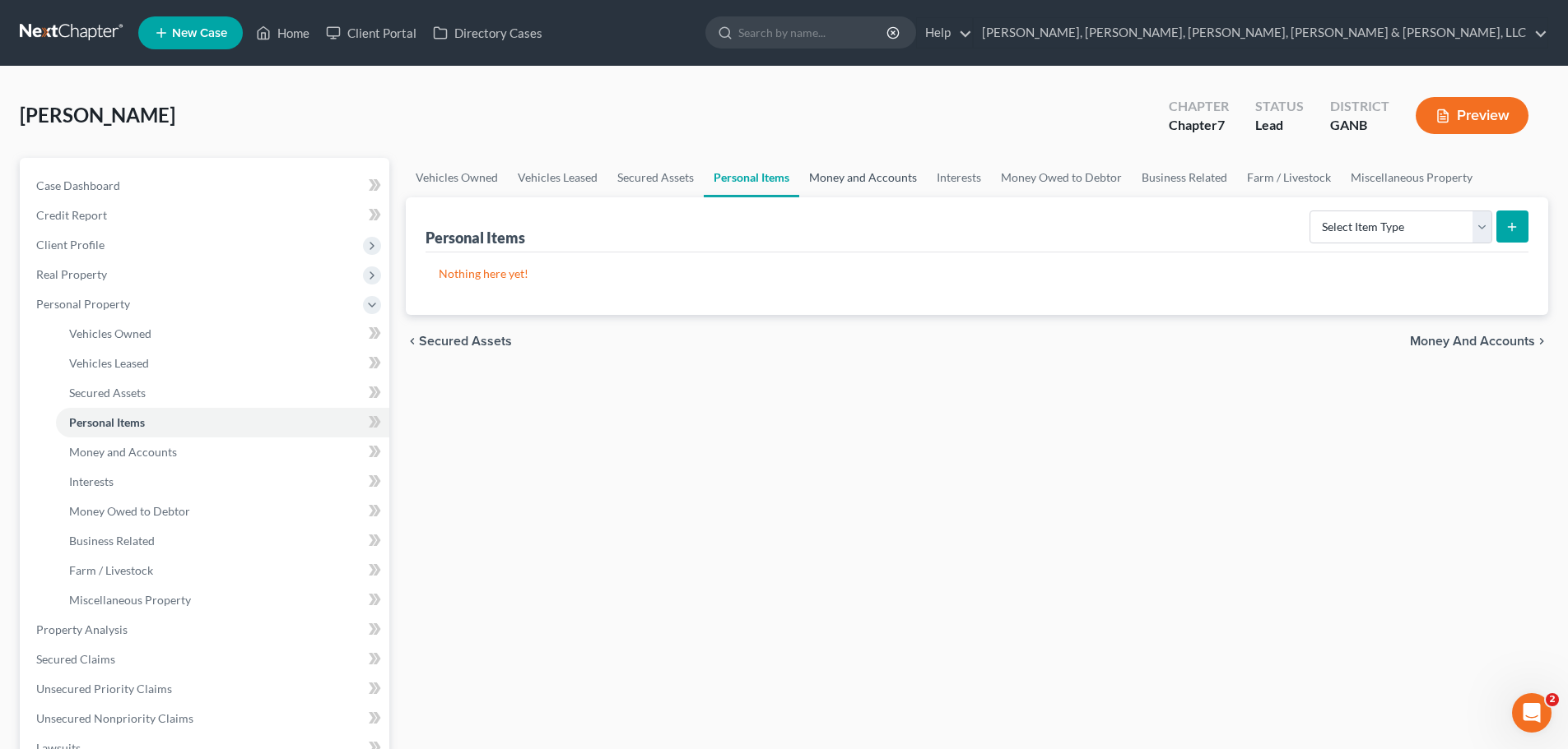
click at [844, 172] on link "Money and Accounts" at bounding box center [863, 177] width 128 height 39
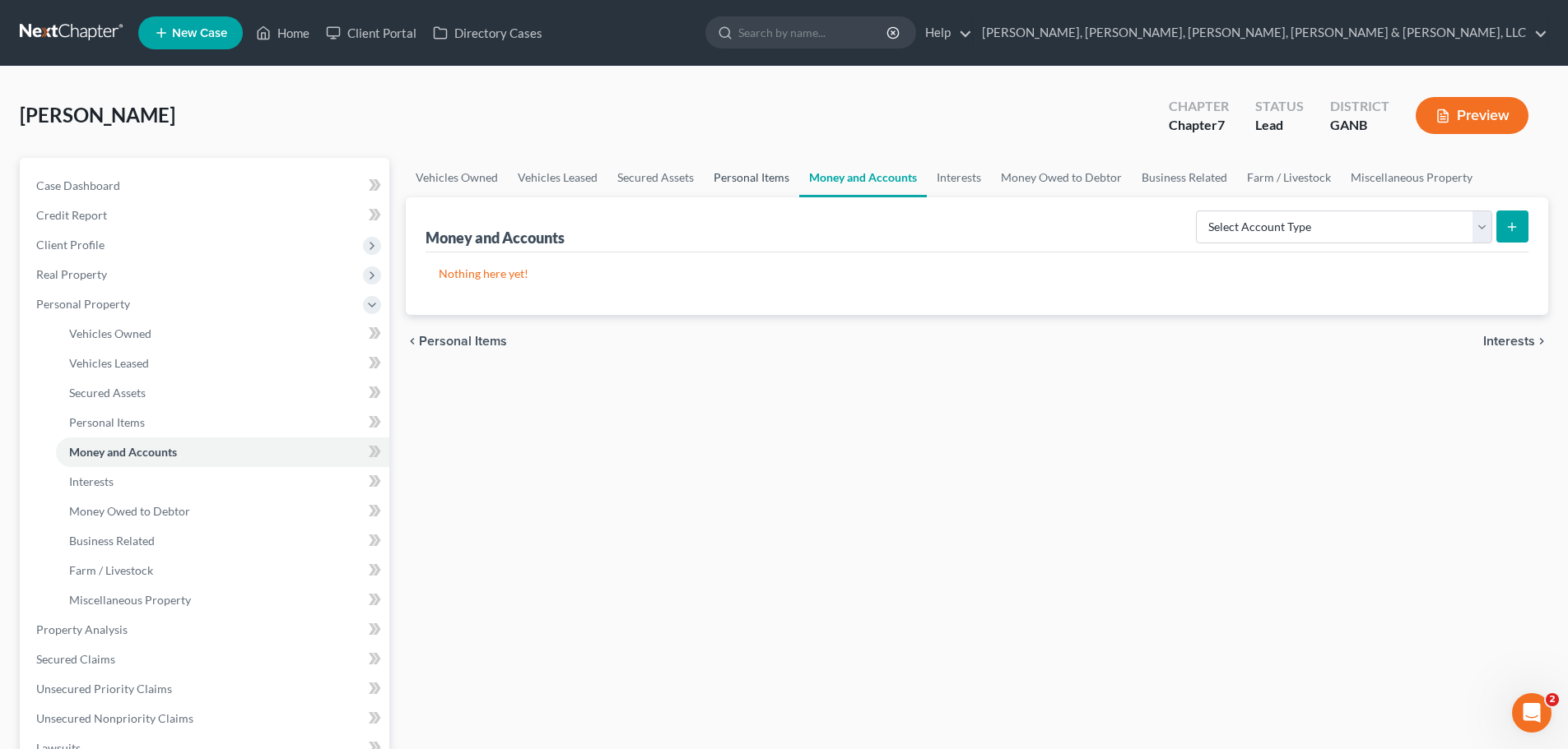
click at [768, 179] on link "Personal Items" at bounding box center [751, 177] width 96 height 39
